Goal: Navigation & Orientation: Understand site structure

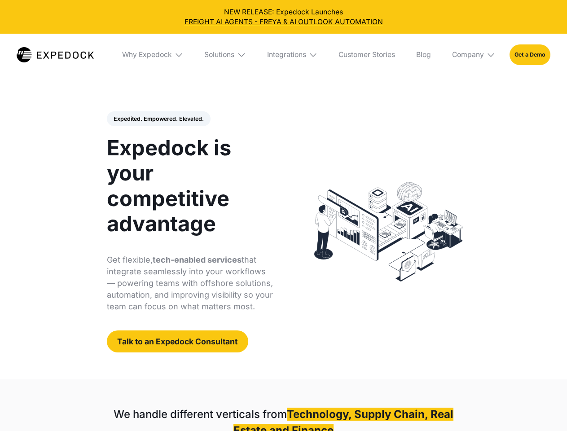
select select
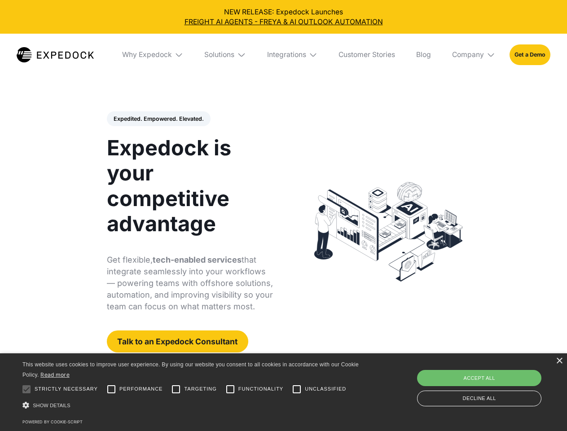
click at [283, 55] on div "Integrations" at bounding box center [286, 54] width 39 height 9
click at [153, 55] on div "Why Expedock" at bounding box center [139, 54] width 50 height 9
click at [226, 55] on div "Solutions" at bounding box center [212, 54] width 30 height 9
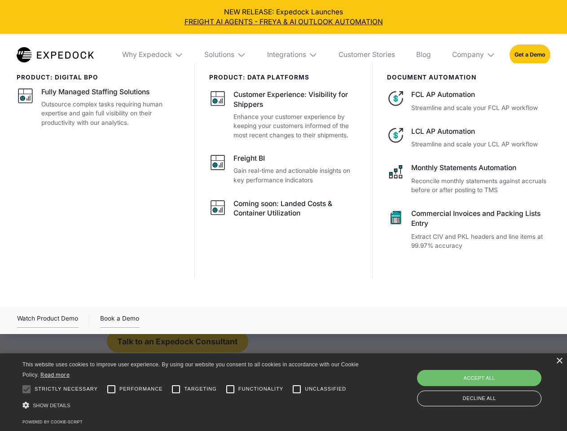
click at [293, 55] on div "Integrations" at bounding box center [286, 54] width 39 height 9
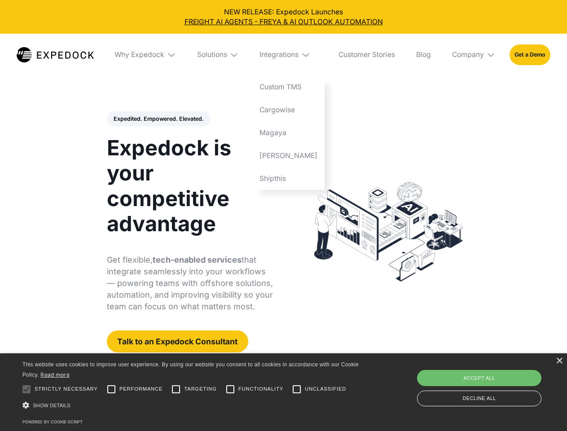
click at [474, 55] on div "Company" at bounding box center [468, 54] width 32 height 9
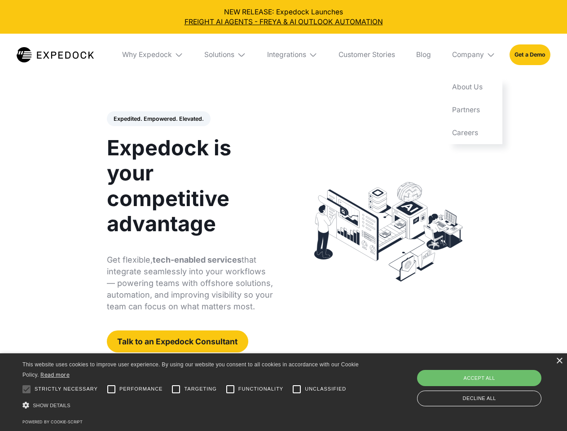
click at [158, 119] on div "Expedited. Empowered. Elevated. Automate Freight Document Extraction at 99.97% …" at bounding box center [190, 231] width 166 height 241
click at [26, 389] on div at bounding box center [26, 389] width 18 height 18
click at [111, 389] on input "Performance" at bounding box center [111, 389] width 18 height 18
checkbox input "true"
click at [176, 389] on input "Targeting" at bounding box center [176, 389] width 18 height 18
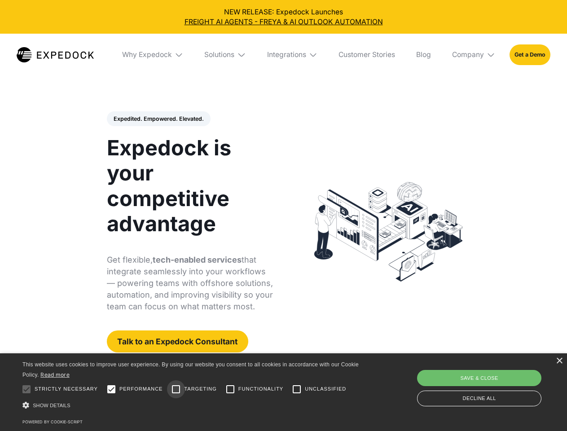
checkbox input "true"
click at [230, 389] on input "Functionality" at bounding box center [230, 389] width 18 height 18
checkbox input "true"
